Goal: Navigation & Orientation: Find specific page/section

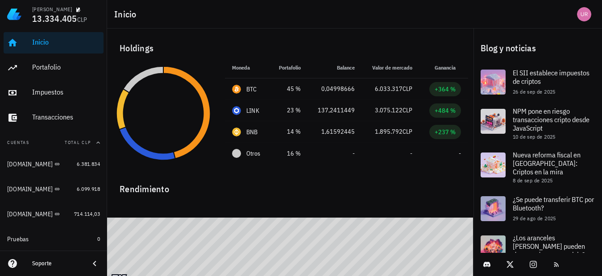
scroll to position [24, 0]
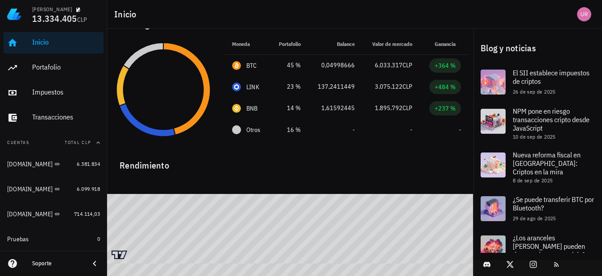
click at [403, 260] on html "Francisco 13.334.405 CLP Inicio Portafolio Impuestos Transacciones Cuentas Tota…" at bounding box center [301, 118] width 602 height 284
